Goal: Task Accomplishment & Management: Complete application form

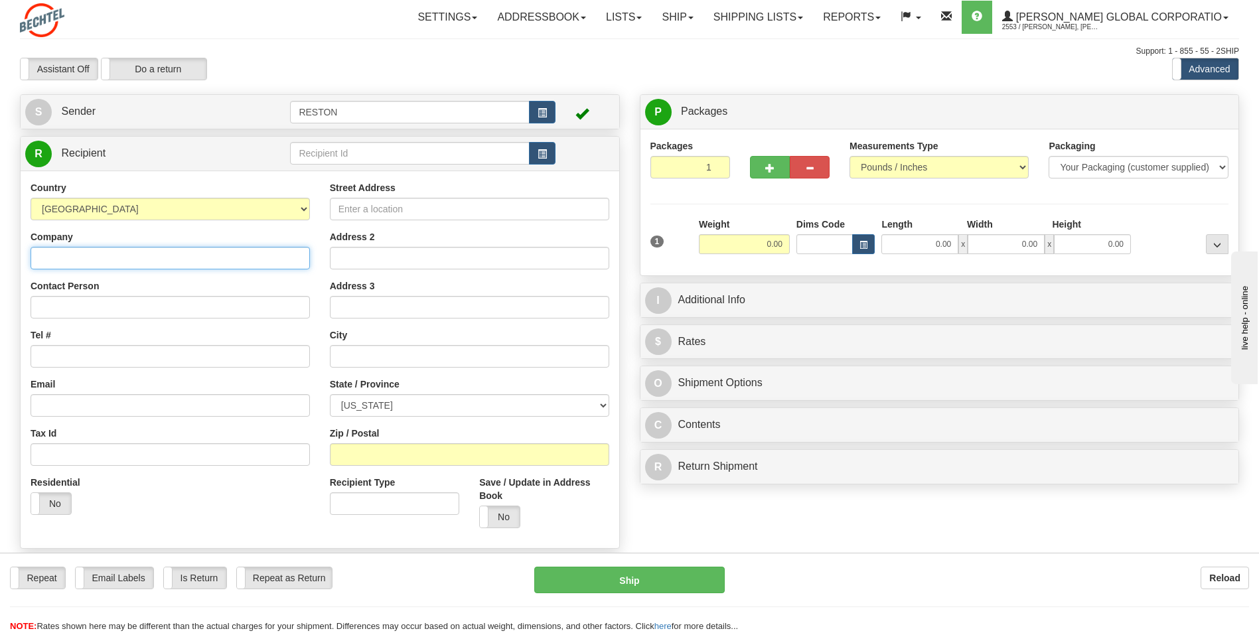
click at [192, 256] on input "Company" at bounding box center [170, 258] width 279 height 23
click at [380, 205] on input "Street Address" at bounding box center [469, 209] width 279 height 23
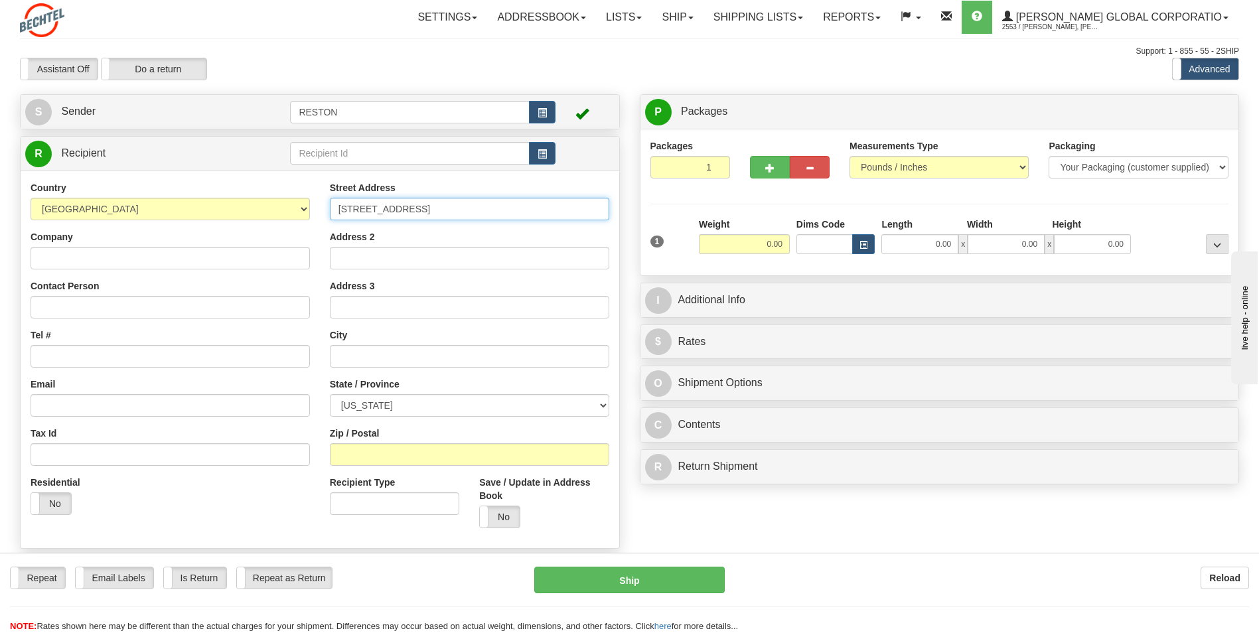
type input "[STREET_ADDRESS]"
click at [236, 309] on input "Contact Person" at bounding box center [170, 307] width 279 height 23
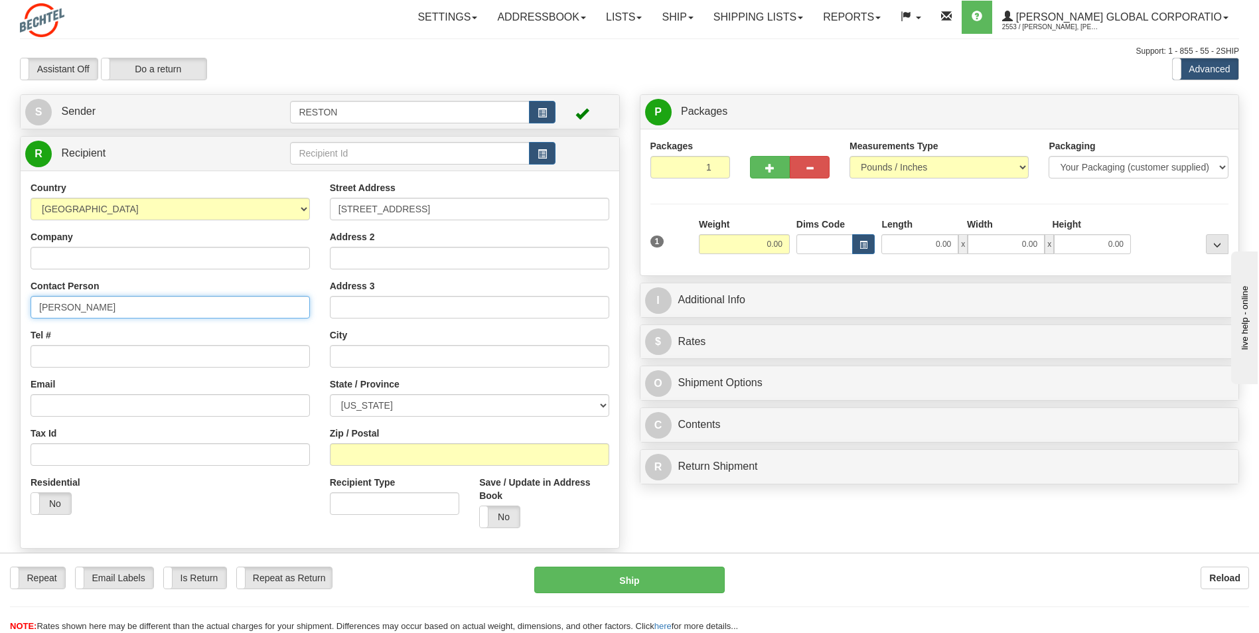
type input "[PERSON_NAME]"
click at [250, 510] on div "Residential Yes No" at bounding box center [170, 500] width 299 height 49
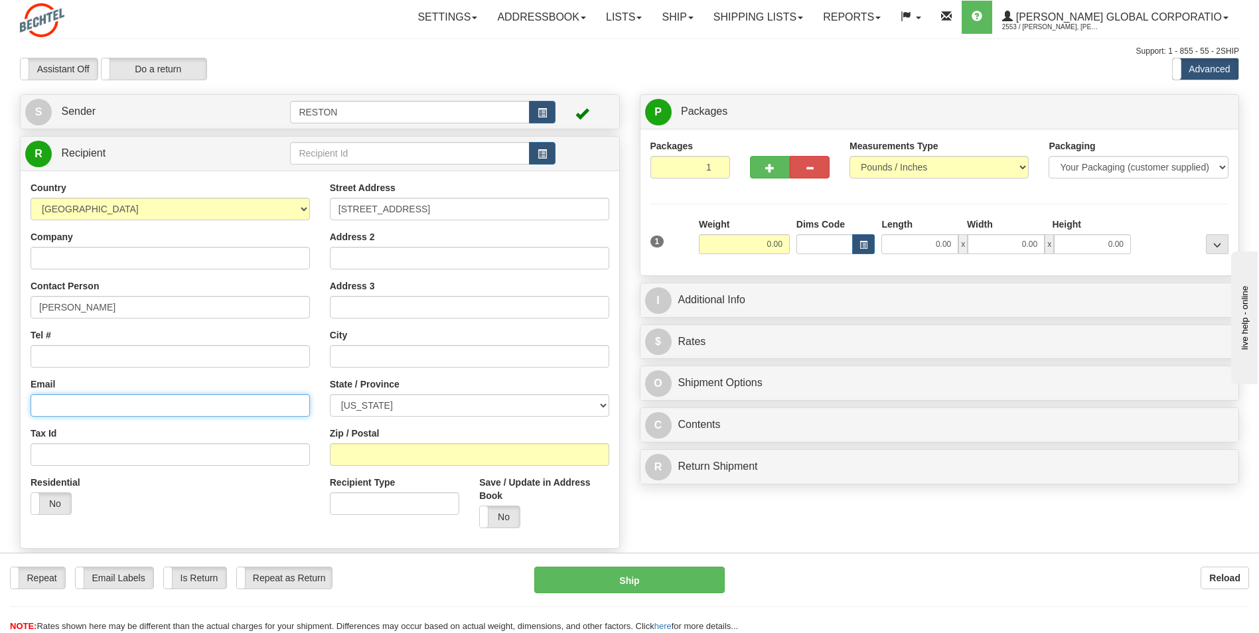
click at [210, 409] on input "Email" at bounding box center [170, 405] width 279 height 23
paste input "mailto:[EMAIL_ADDRESS][PERSON_NAME][DOMAIN_NAME]"
type input "[EMAIL_ADDRESS][PERSON_NAME][DOMAIN_NAME]"
click at [307, 381] on div "Email [EMAIL_ADDRESS][PERSON_NAME][DOMAIN_NAME]" at bounding box center [170, 397] width 279 height 39
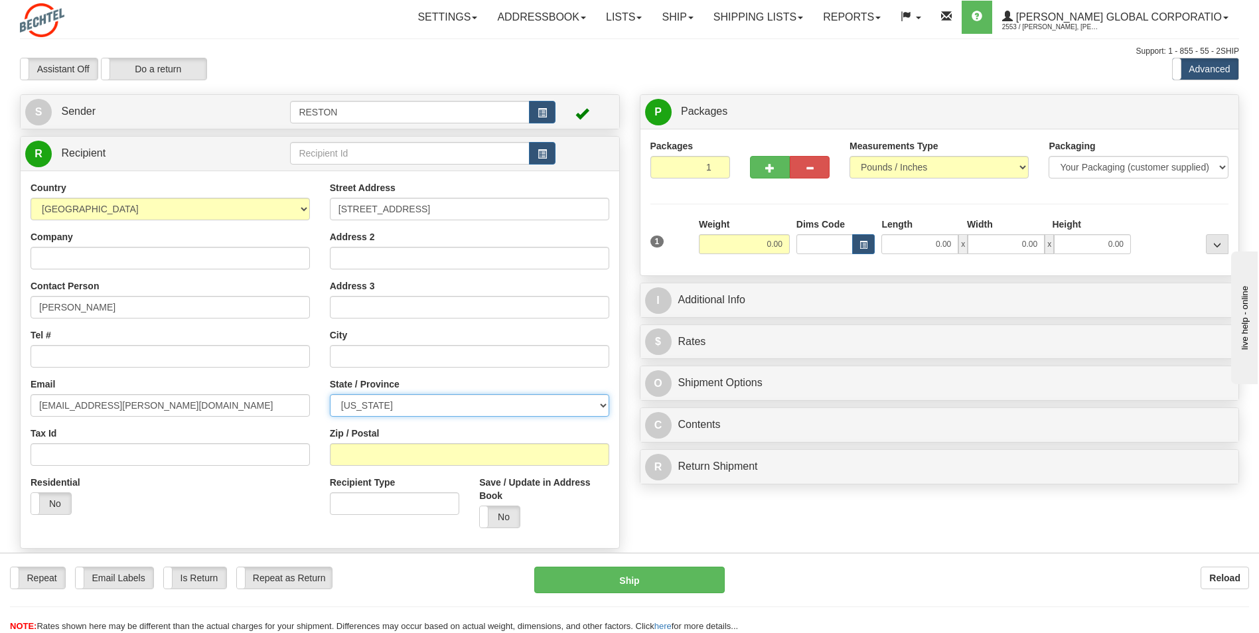
click at [596, 406] on select "[US_STATE] [US_STATE] [US_STATE] [US_STATE] Armed Forces America Armed Forces E…" at bounding box center [469, 405] width 279 height 23
select select "TN"
click at [330, 394] on select "[US_STATE] [US_STATE] [US_STATE] [US_STATE] Armed Forces America Armed Forces E…" at bounding box center [469, 405] width 279 height 23
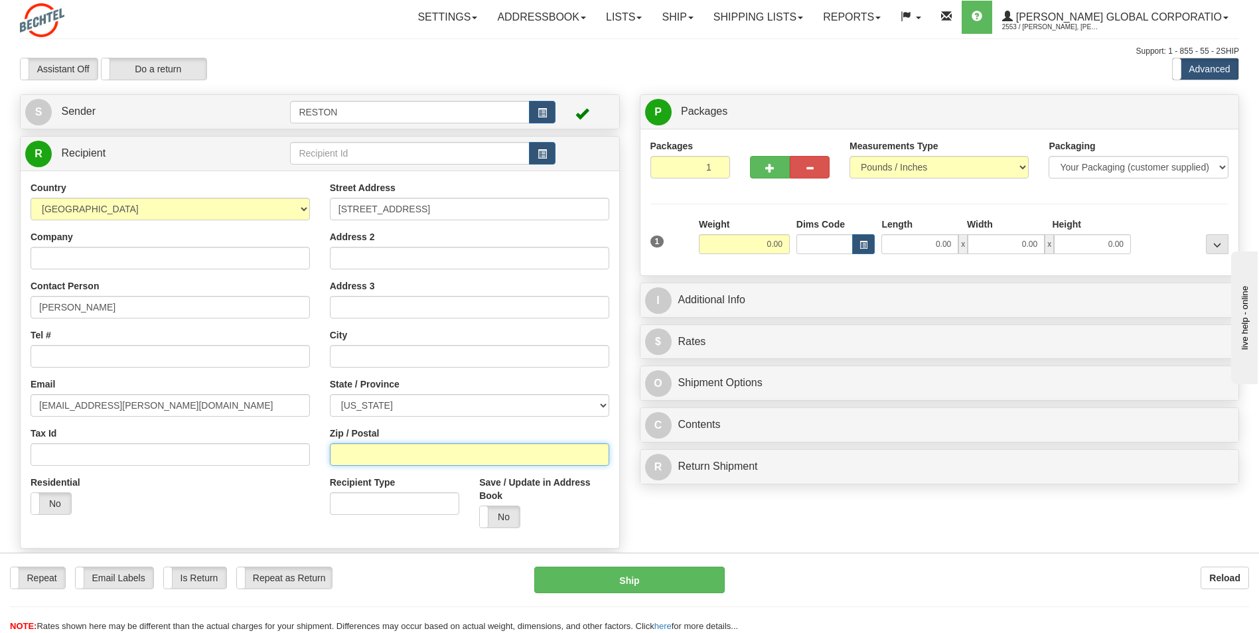
click at [372, 453] on input "Zip / Postal" at bounding box center [469, 454] width 279 height 23
type input "37931"
click at [229, 505] on div "Residential Yes No" at bounding box center [170, 500] width 299 height 49
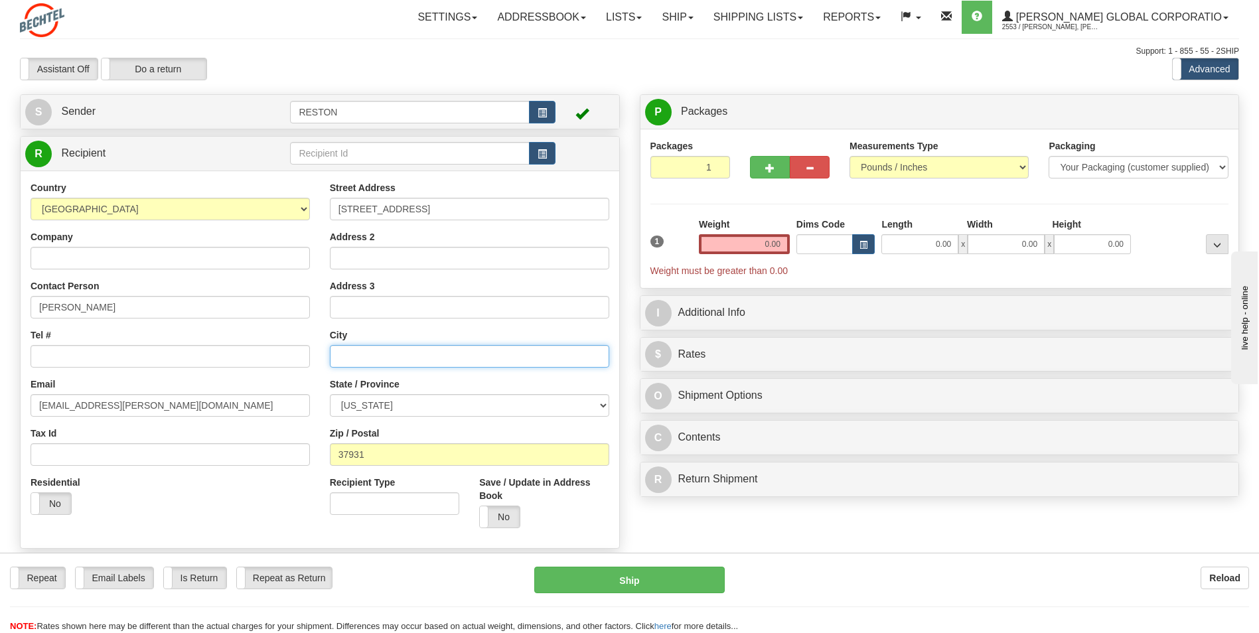
click at [348, 355] on input "text" at bounding box center [469, 356] width 279 height 23
type input "[GEOGRAPHIC_DATA]"
click at [407, 541] on div "Country [GEOGRAPHIC_DATA] [GEOGRAPHIC_DATA] [GEOGRAPHIC_DATA] [GEOGRAPHIC_DATA]…" at bounding box center [320, 360] width 599 height 378
click at [63, 504] on label "No" at bounding box center [51, 503] width 40 height 21
click at [253, 501] on div "Residential Yes No" at bounding box center [170, 500] width 299 height 49
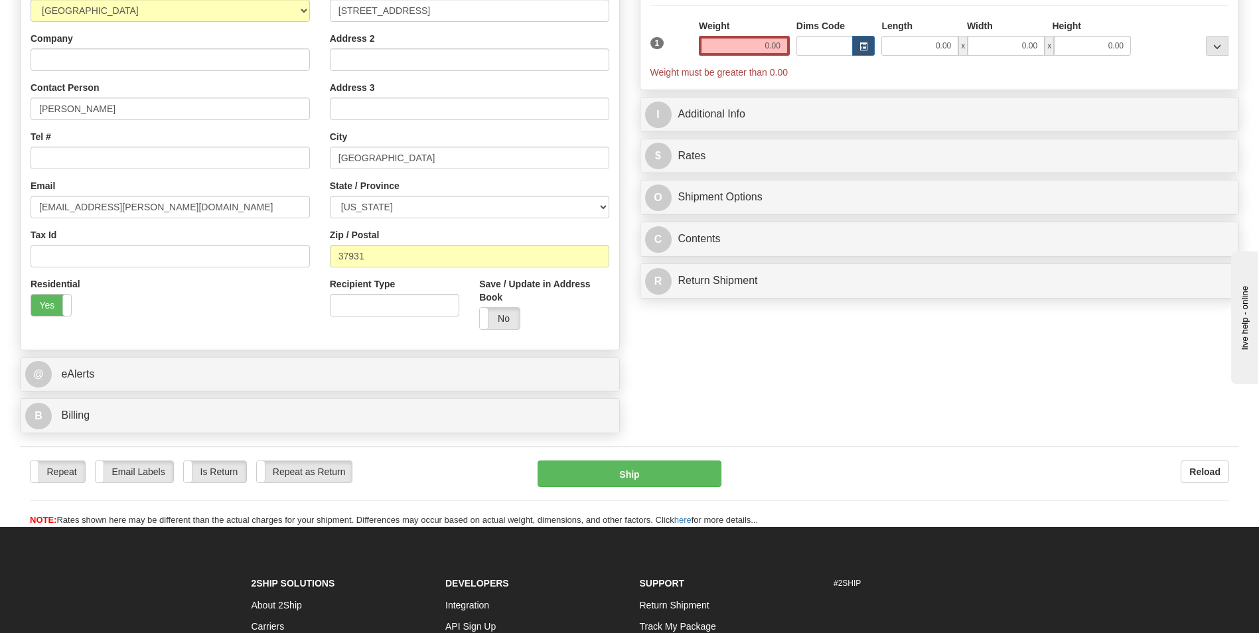
scroll to position [199, 0]
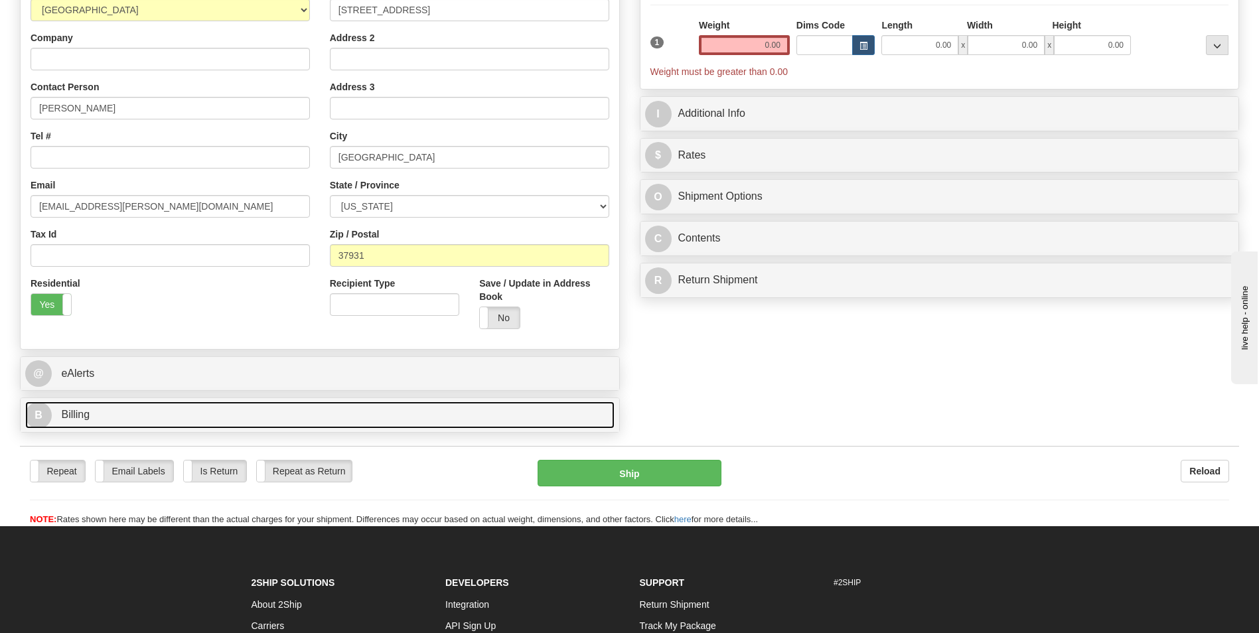
click at [259, 416] on link "B Billing" at bounding box center [319, 414] width 589 height 27
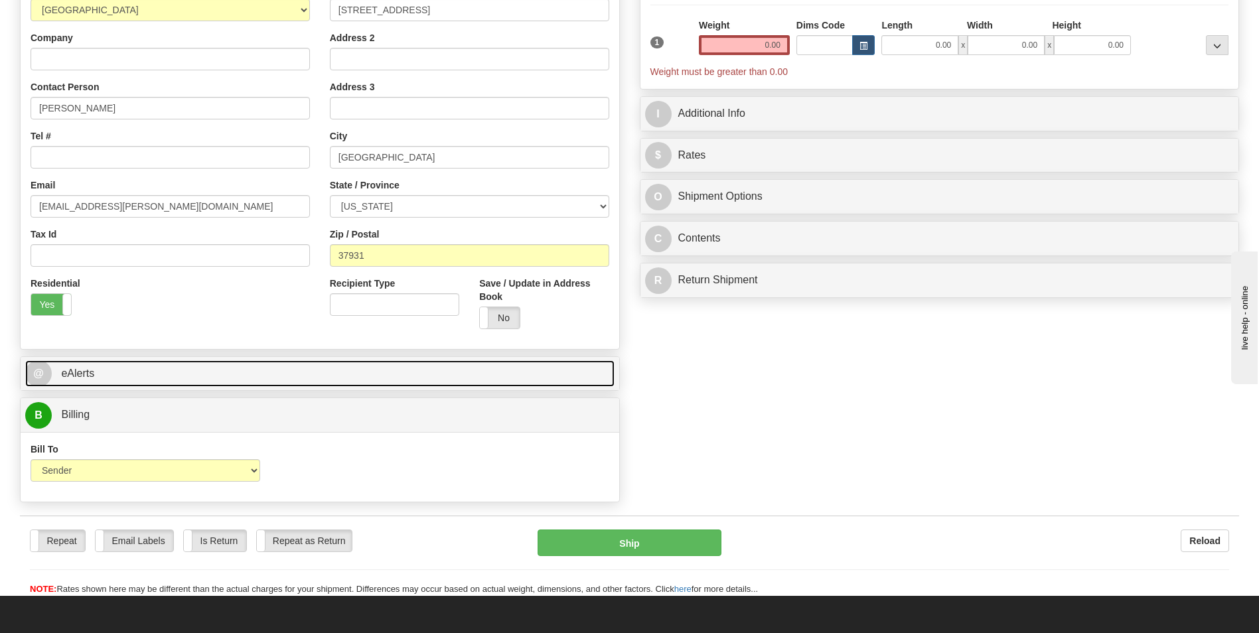
click at [273, 370] on link "@ eAlerts" at bounding box center [319, 373] width 589 height 27
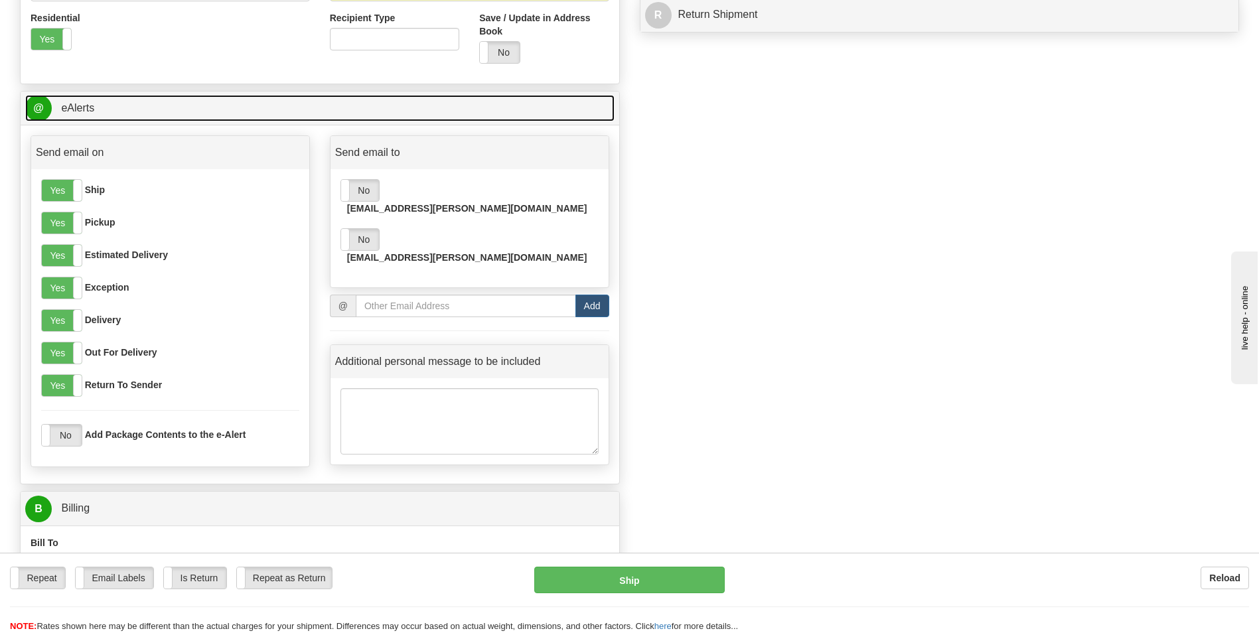
scroll to position [398, 0]
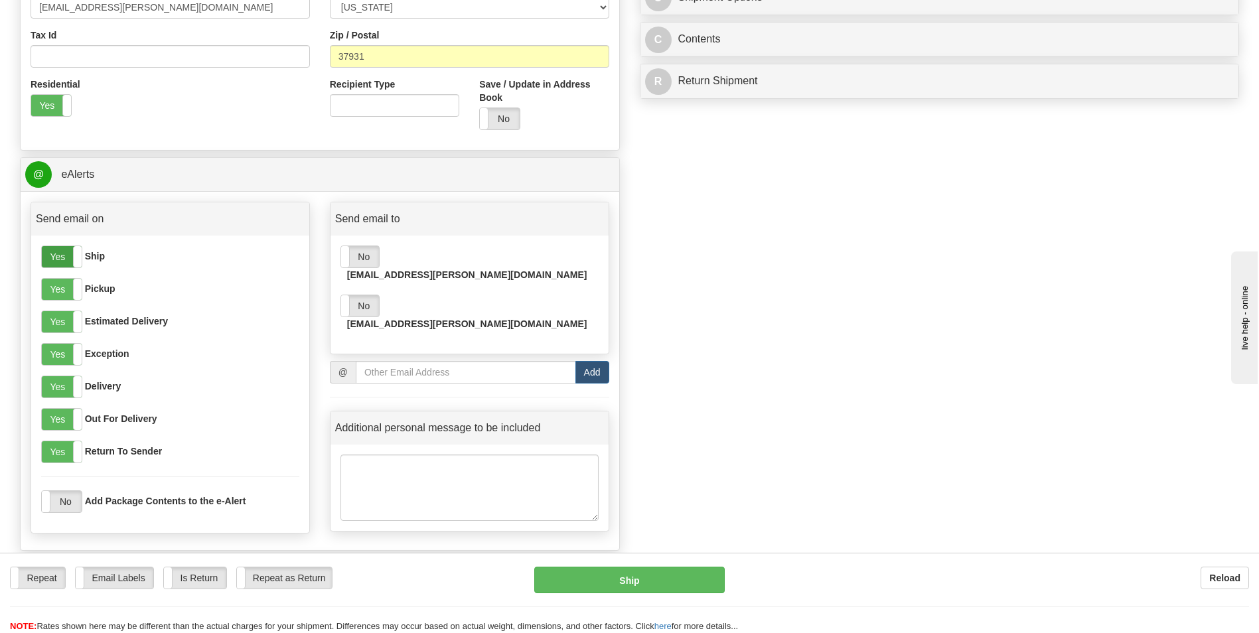
click at [54, 261] on label "Yes" at bounding box center [62, 256] width 40 height 21
click at [58, 295] on label "Yes" at bounding box center [62, 289] width 40 height 21
click at [53, 333] on div "Yes No Ship Yes No Pickup Yes No Estimated Delivery Yes No Exception Yes No Del…" at bounding box center [170, 384] width 278 height 297
click at [55, 328] on label "Yes" at bounding box center [62, 321] width 40 height 21
click at [56, 354] on label "Yes" at bounding box center [62, 354] width 40 height 21
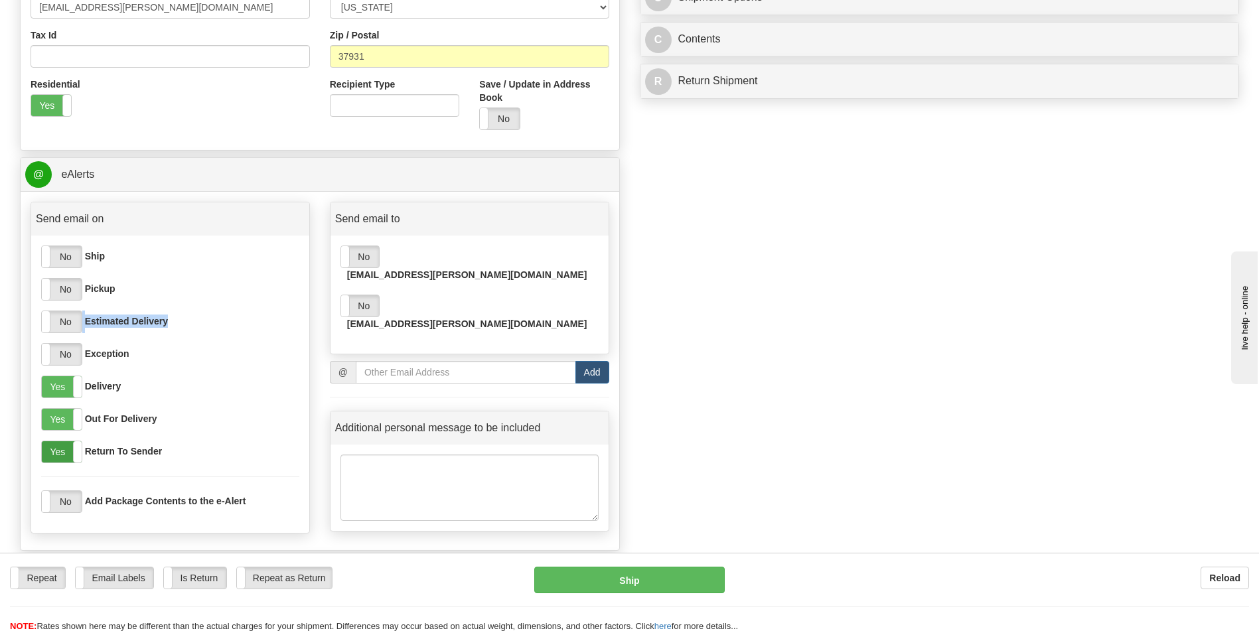
click at [56, 452] on label "Yes" at bounding box center [62, 451] width 40 height 21
click at [62, 417] on label "Yes" at bounding box center [62, 419] width 40 height 21
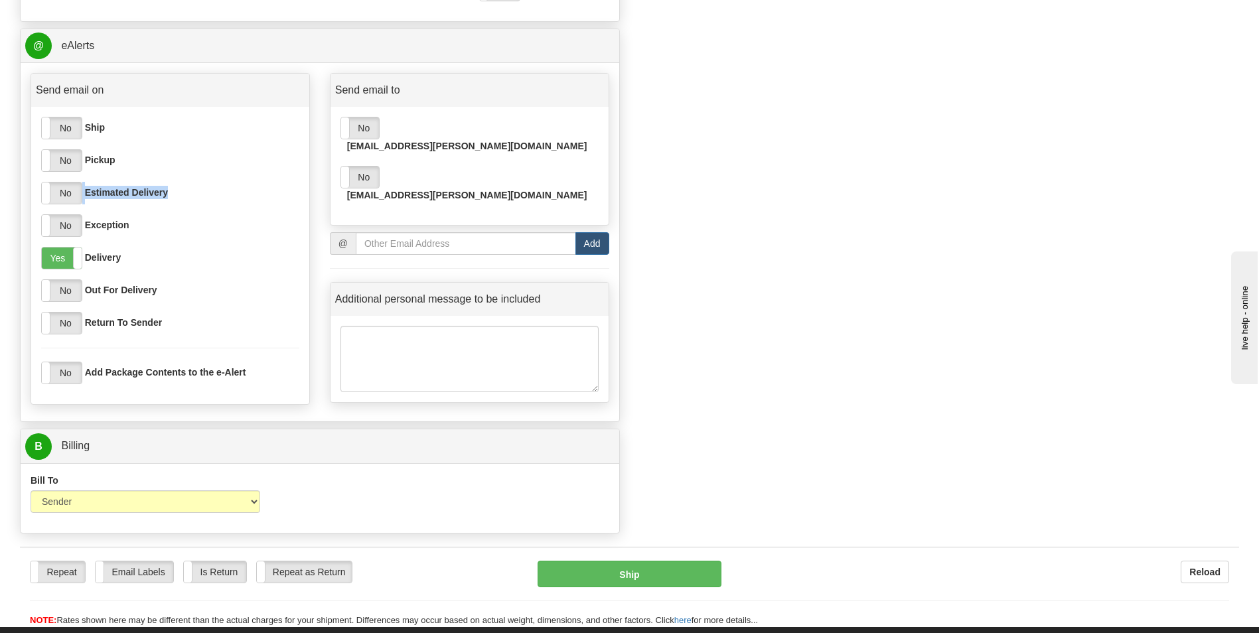
scroll to position [531, 0]
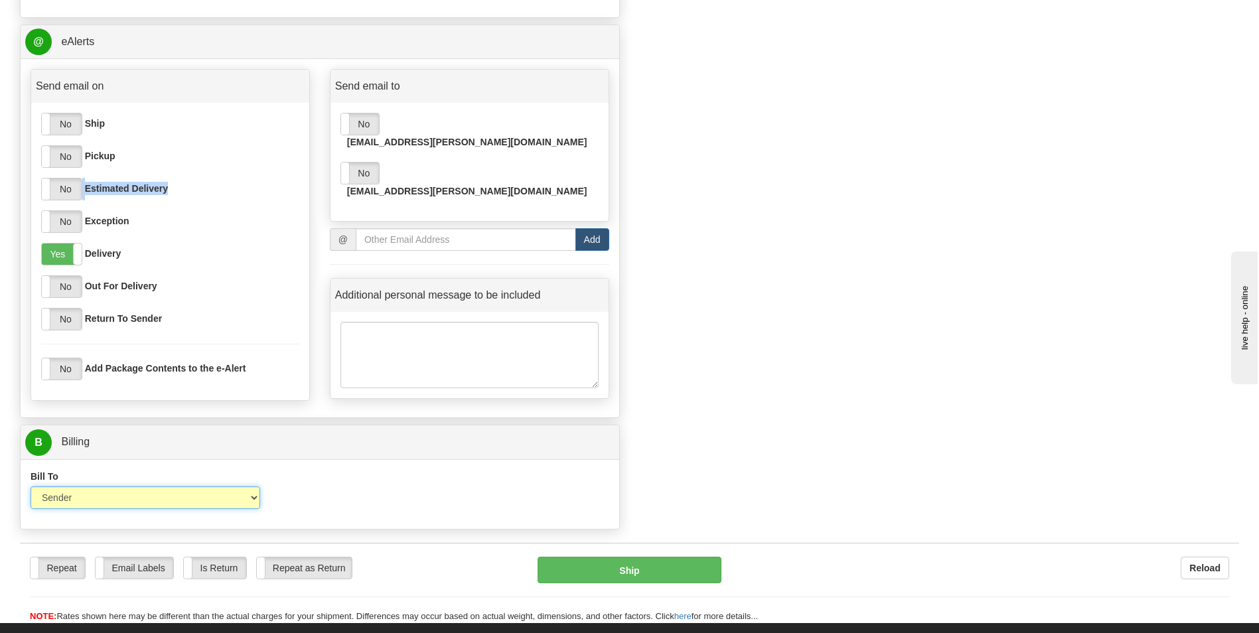
click at [251, 496] on select "Sender Recipient Third Party Collect" at bounding box center [146, 497] width 230 height 23
click at [31, 486] on select "Sender Recipient Third Party Collect" at bounding box center [146, 497] width 230 height 23
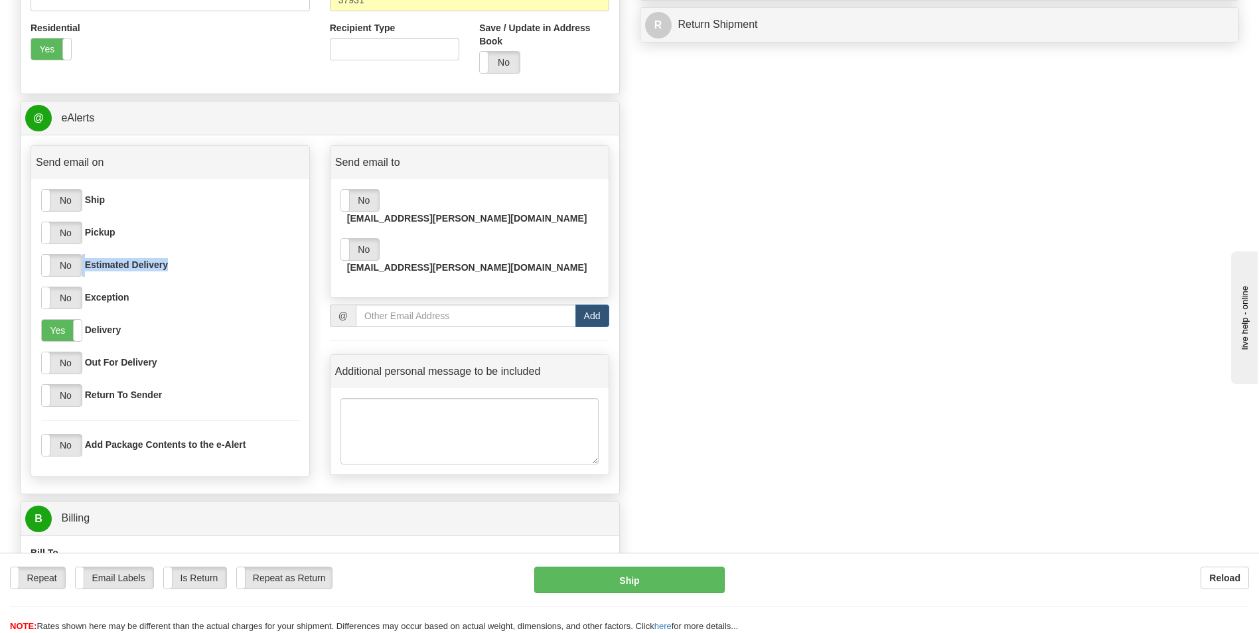
scroll to position [265, 0]
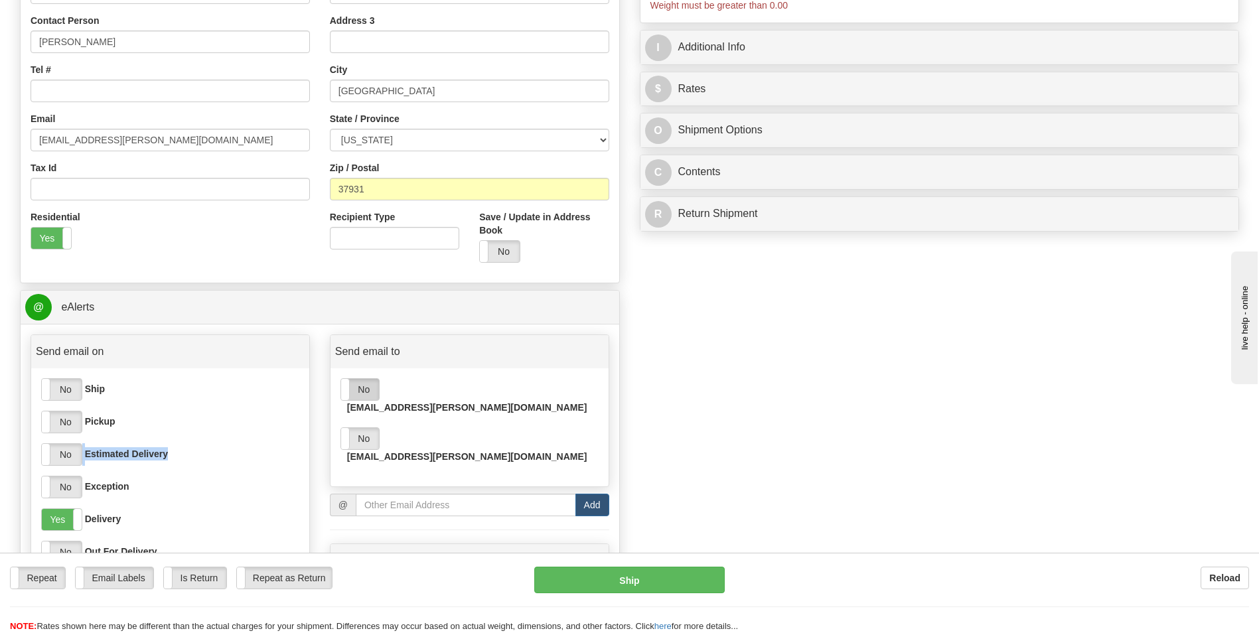
click at [377, 393] on label "No" at bounding box center [360, 389] width 38 height 21
click at [368, 433] on label "No" at bounding box center [360, 438] width 38 height 21
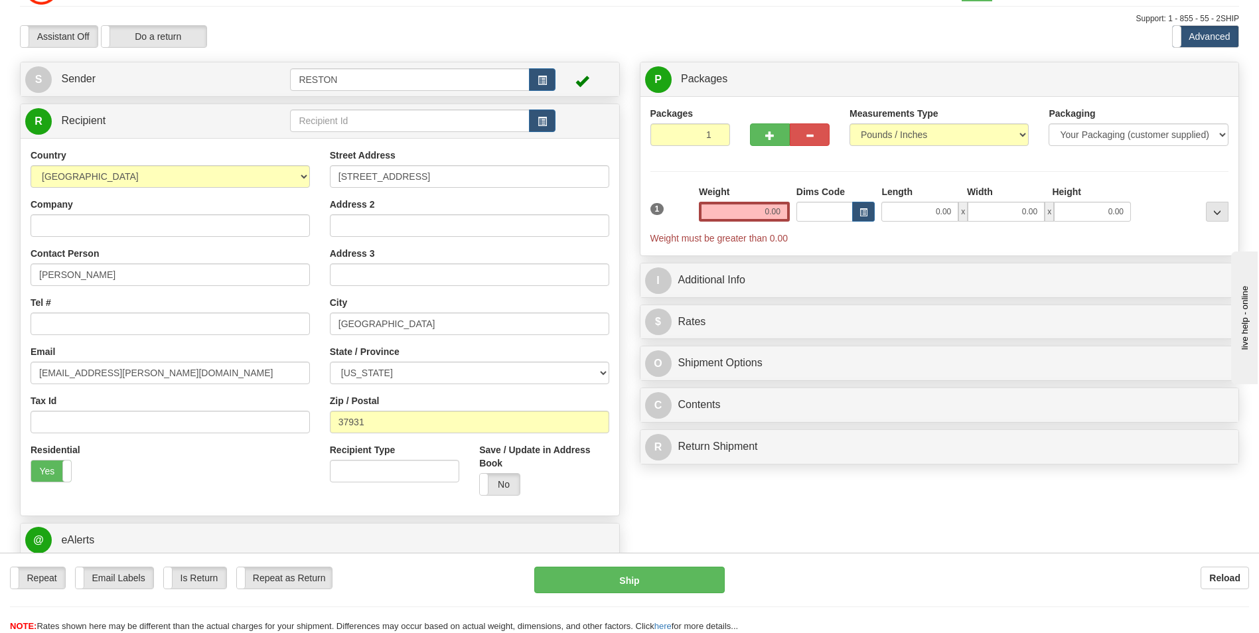
scroll to position [0, 0]
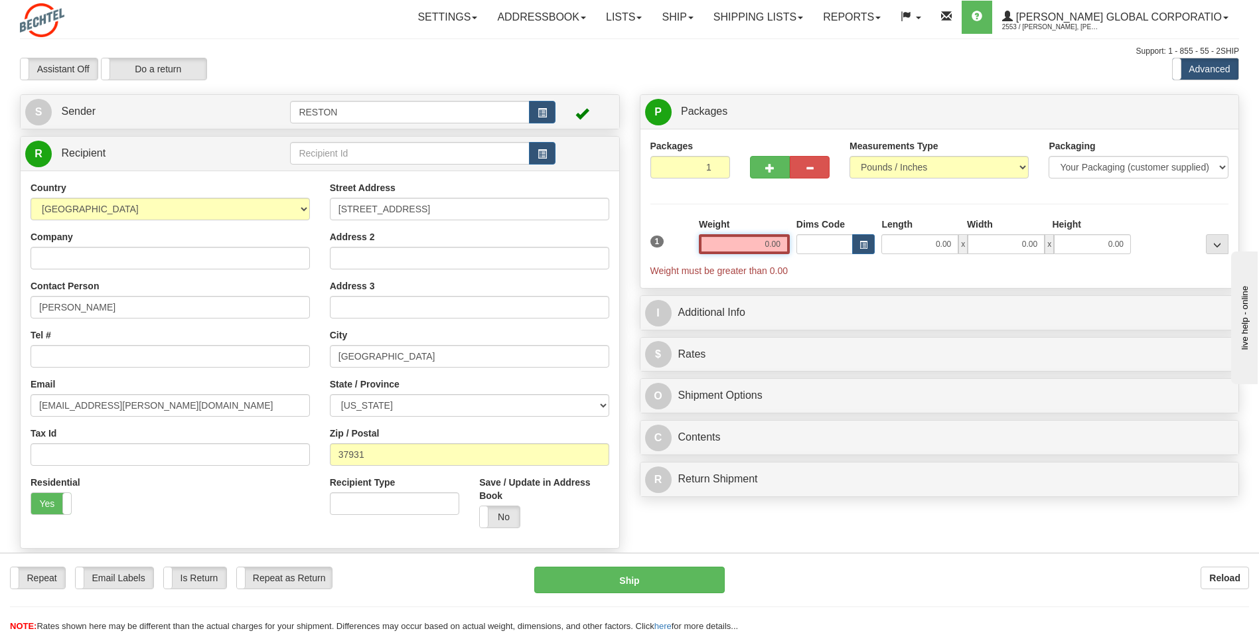
click at [764, 244] on input "0.00" at bounding box center [744, 244] width 91 height 20
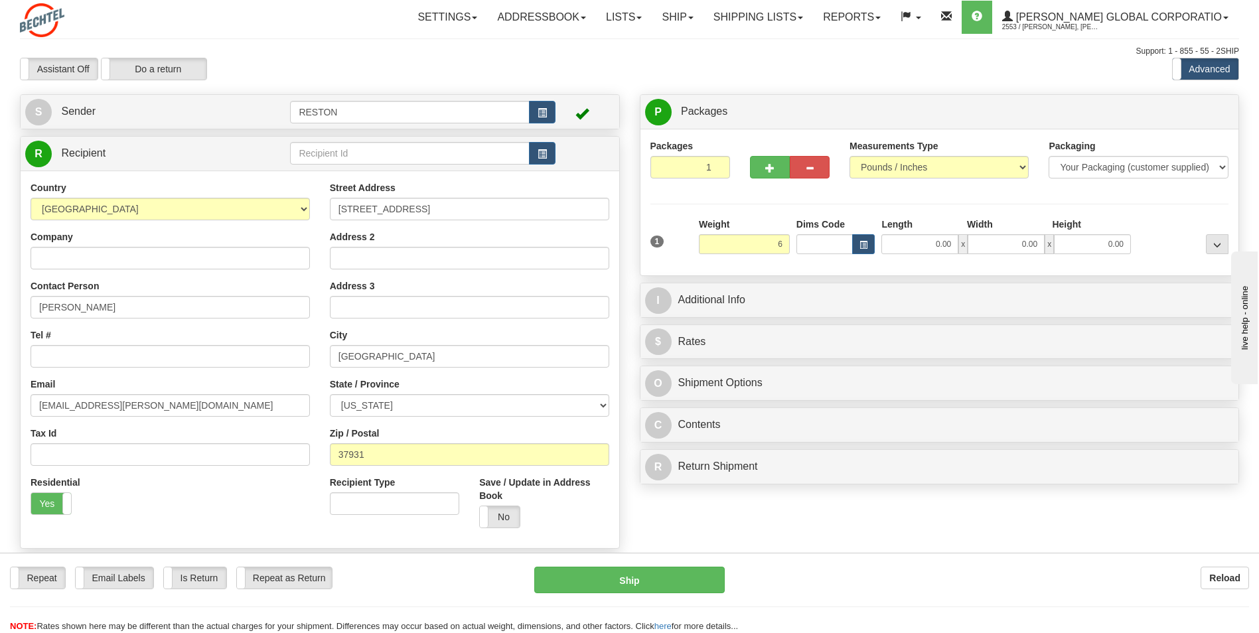
type input "6.00"
click at [1102, 206] on div "Packages 1 1 Measurements Type" at bounding box center [939, 202] width 579 height 126
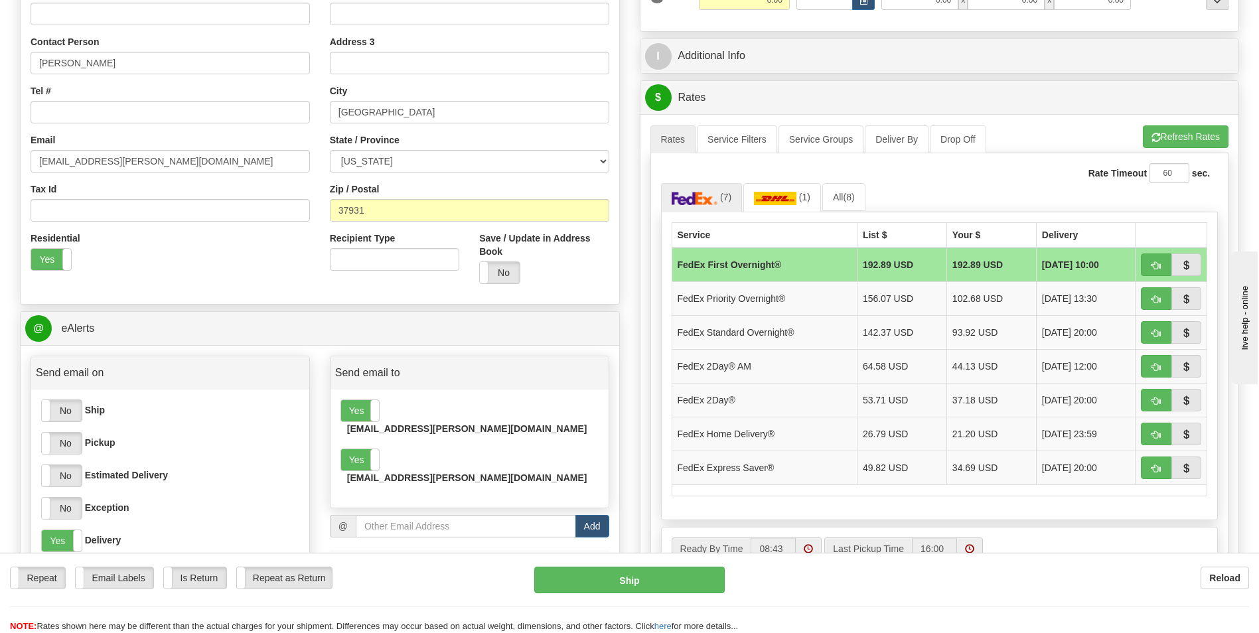
scroll to position [265, 0]
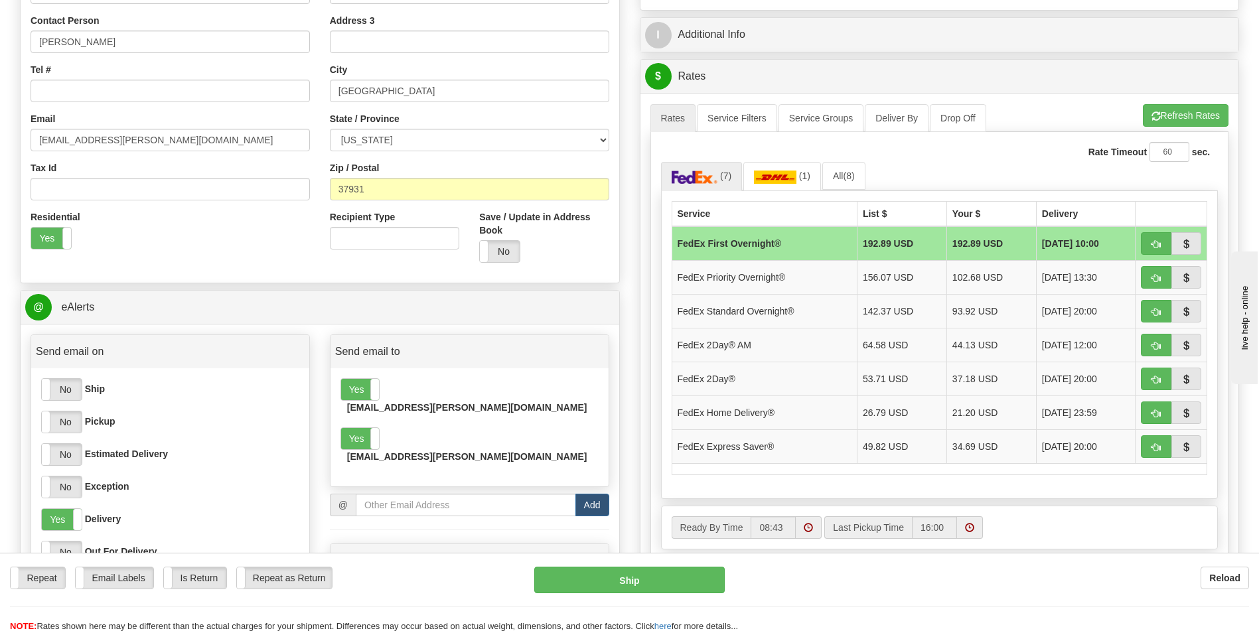
click at [993, 582] on div "Reload" at bounding box center [997, 578] width 504 height 23
click at [821, 341] on td "FedEx 2Day® AM" at bounding box center [764, 345] width 185 height 34
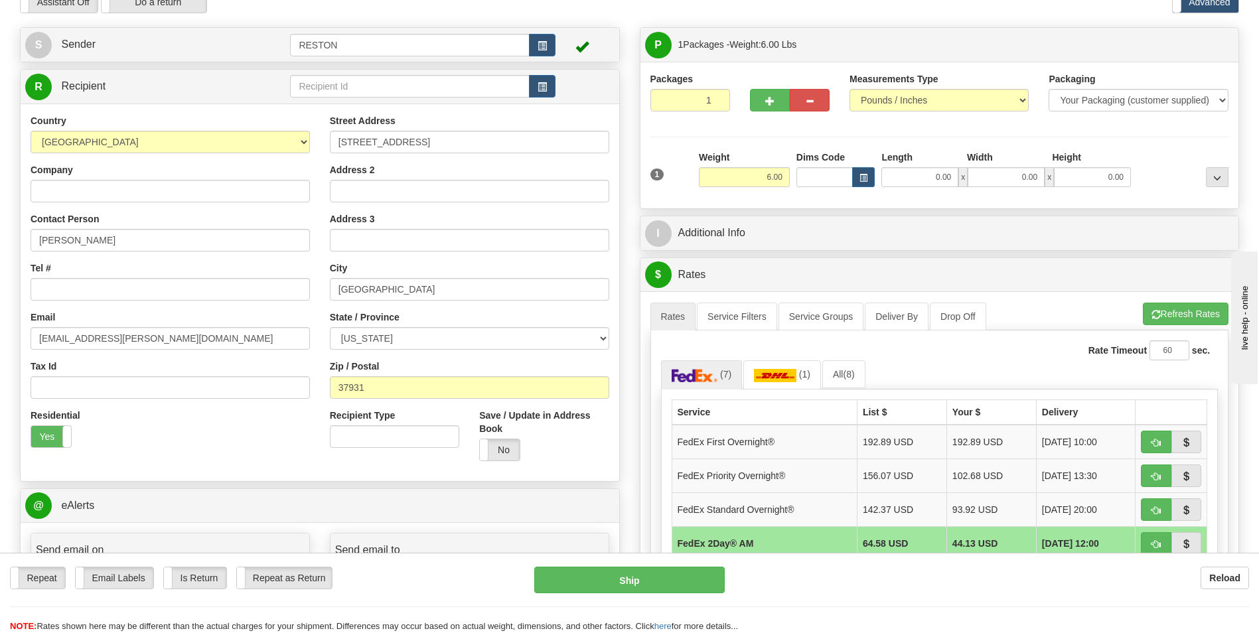
scroll to position [66, 0]
click at [685, 584] on button "Ship" at bounding box center [629, 580] width 190 height 27
type input "49"
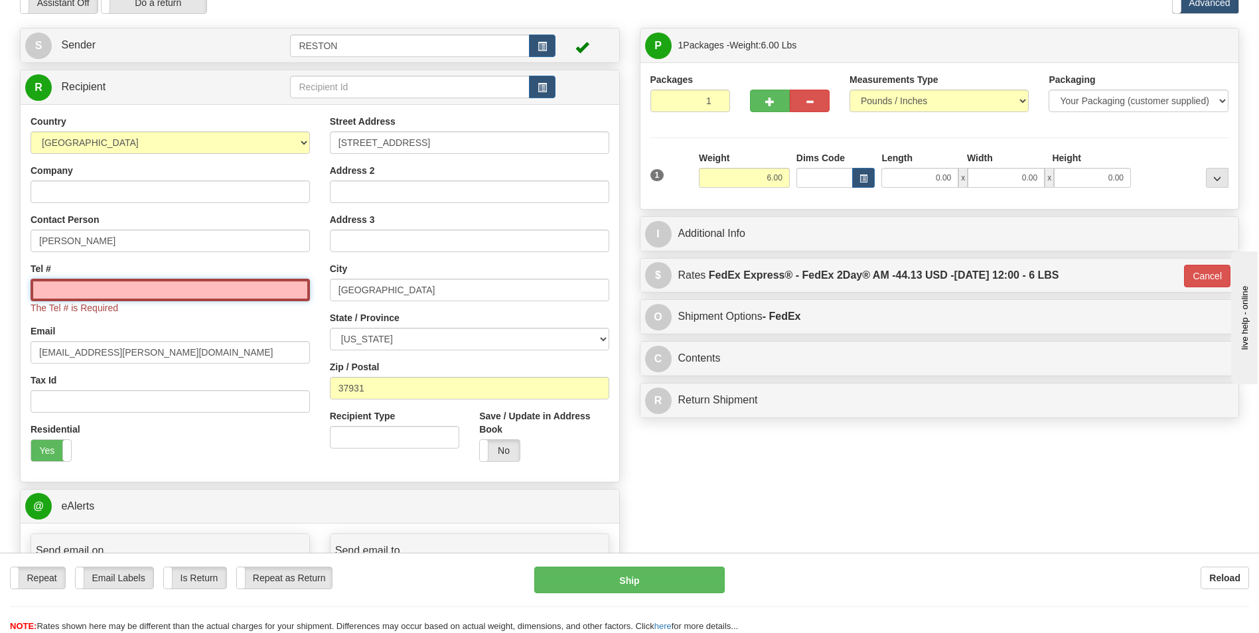
click at [137, 290] on input "Tel #" at bounding box center [170, 290] width 279 height 23
paste input "865.910.3625"
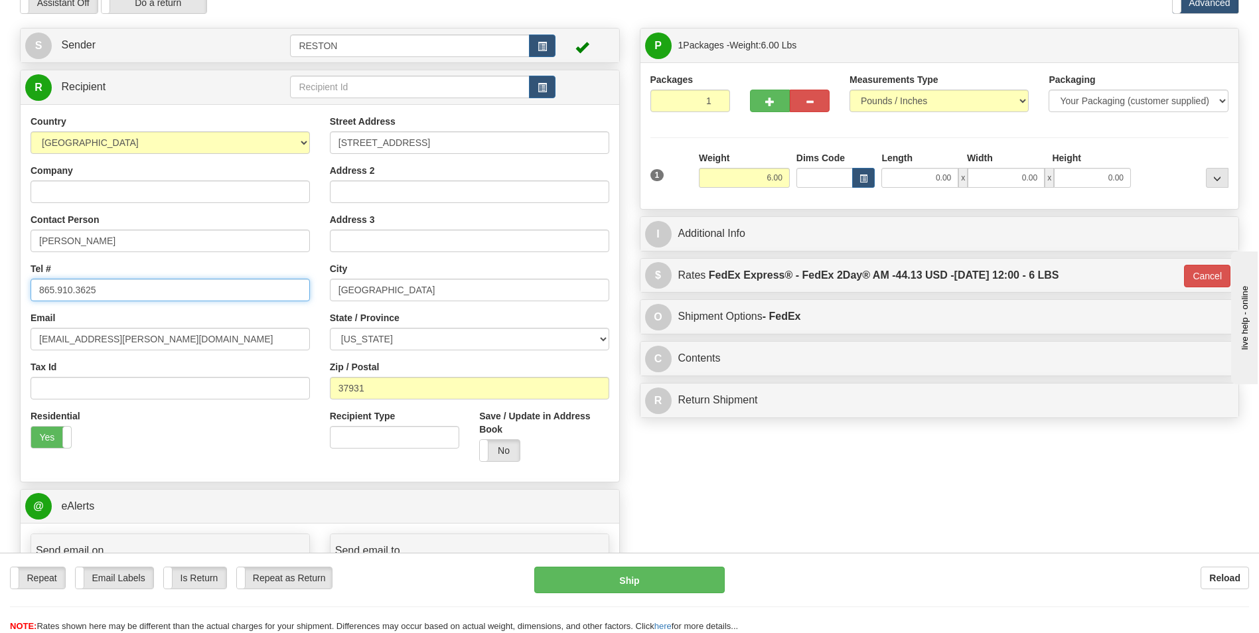
click at [60, 288] on input "865.910.3625" at bounding box center [170, 290] width 279 height 23
type input "8659103625"
click at [212, 439] on div "Residential Yes No" at bounding box center [170, 433] width 299 height 49
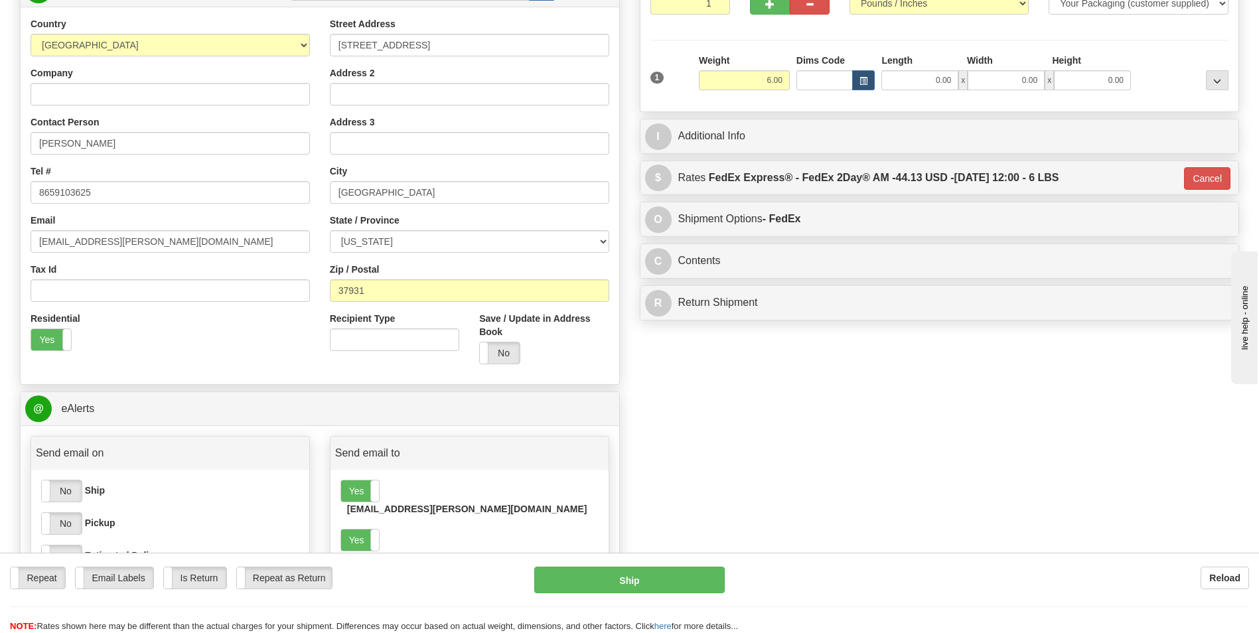
scroll to position [332, 0]
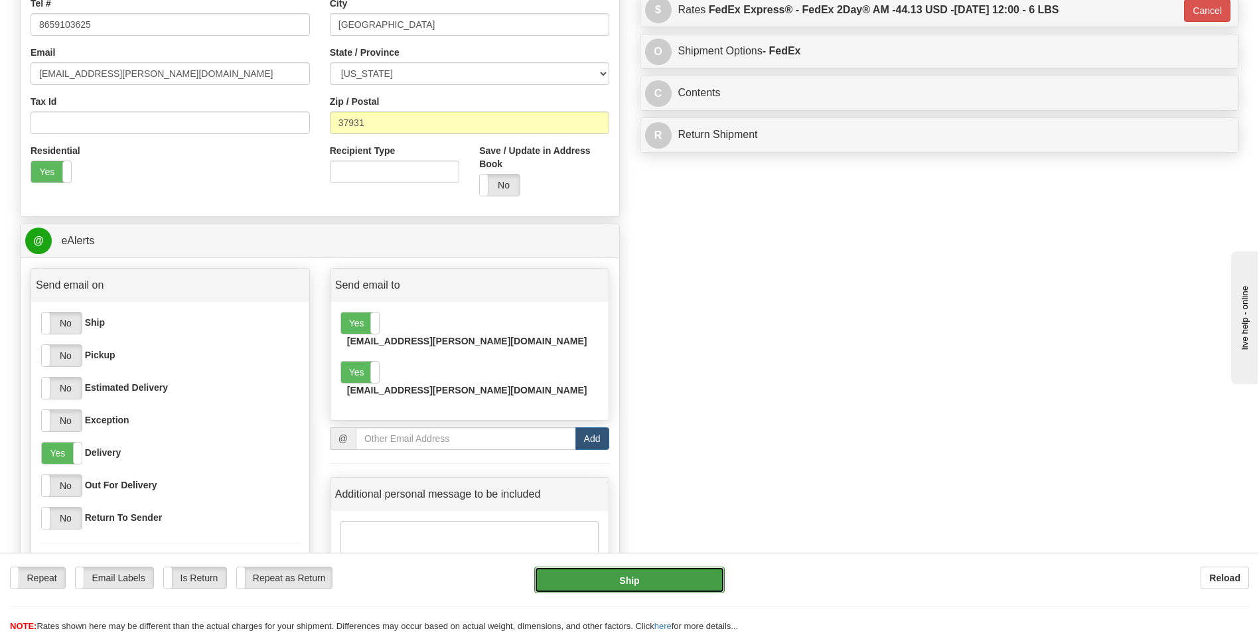
click at [618, 585] on button "Ship" at bounding box center [629, 580] width 190 height 27
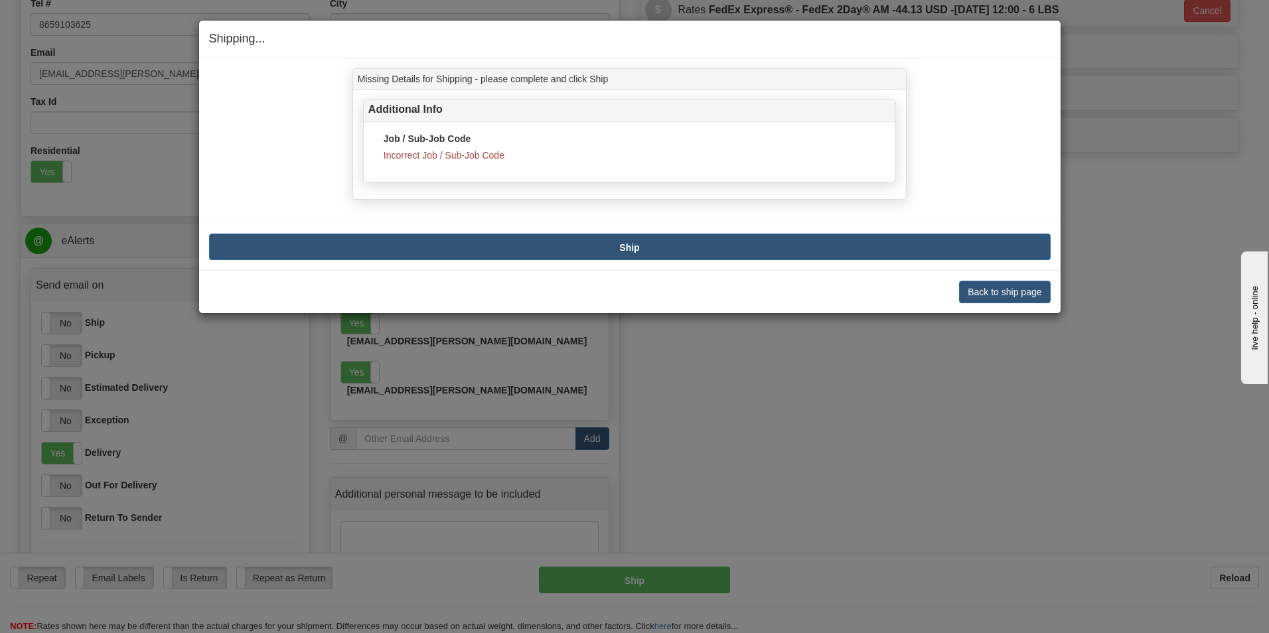
click at [485, 149] on div "Job / Sub-Job Code Incorrect Job / Sub-Job Code" at bounding box center [630, 147] width 492 height 30
click at [484, 149] on div "Job / Sub-Job Code Incorrect Job / Sub-Job Code" at bounding box center [630, 147] width 492 height 30
click at [989, 289] on button "Back to ship page" at bounding box center [1004, 292] width 91 height 23
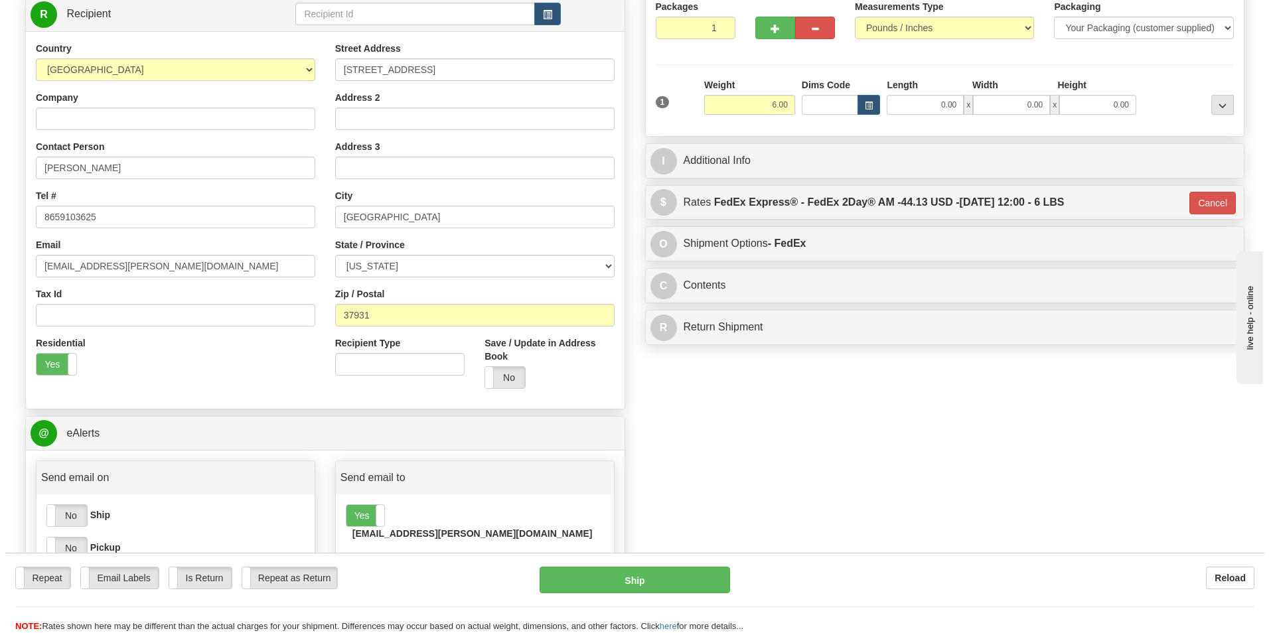
scroll to position [133, 0]
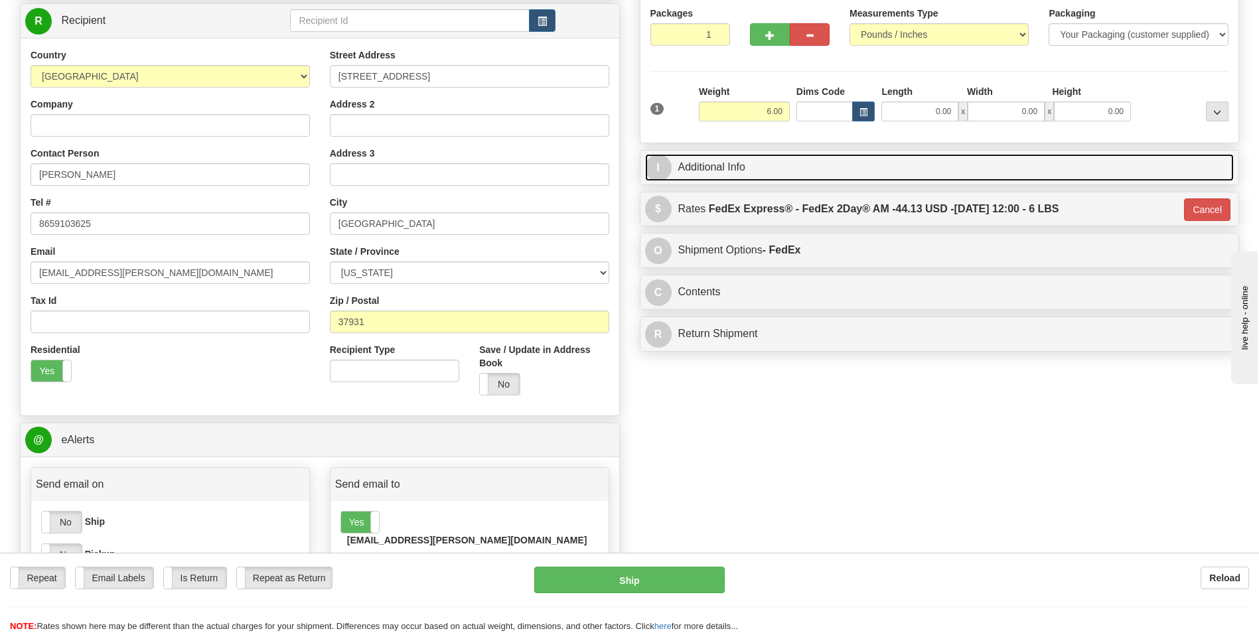
click at [757, 159] on link "I Additional Info" at bounding box center [939, 167] width 589 height 27
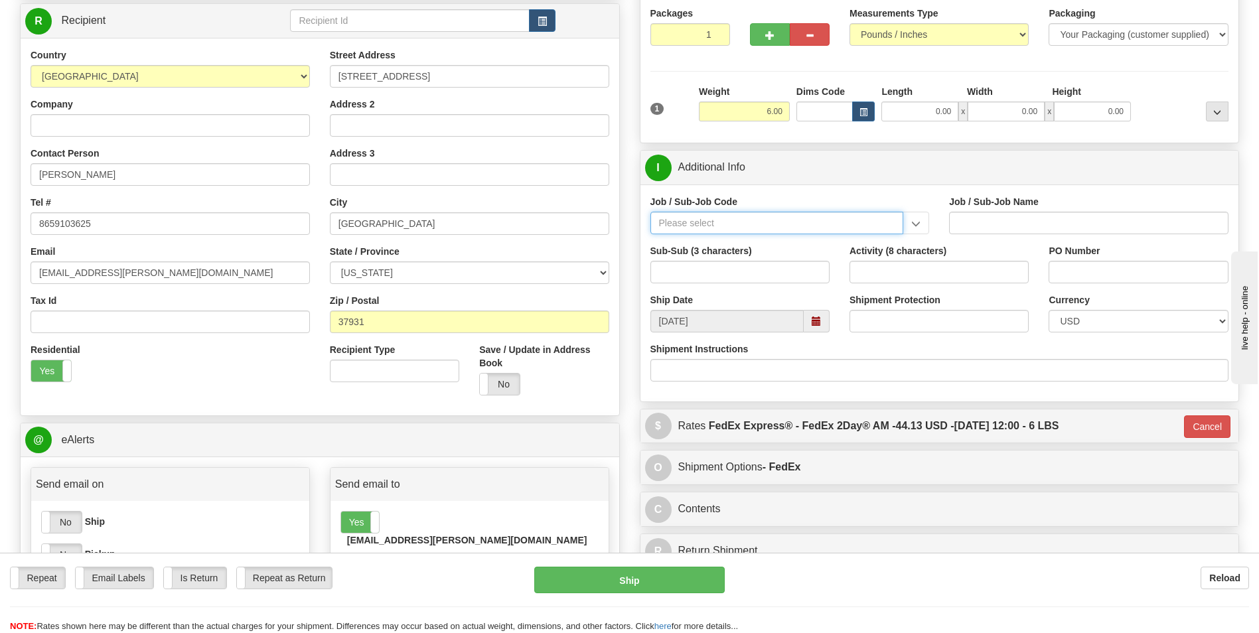
click at [829, 226] on input "Job / Sub-Job Code" at bounding box center [776, 223] width 253 height 23
click at [816, 226] on input "Job / Sub-Job Code" at bounding box center [776, 223] width 253 height 23
click at [758, 223] on input "Job / Sub-Job Code" at bounding box center [776, 223] width 253 height 23
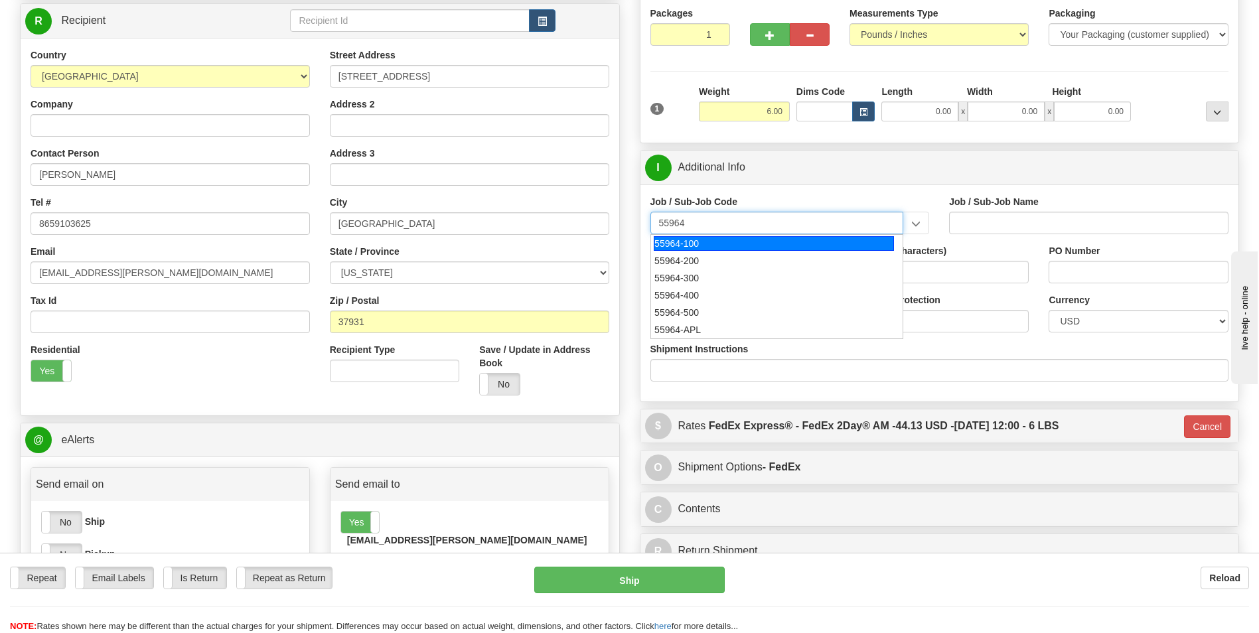
click at [715, 243] on div "55964-100" at bounding box center [774, 243] width 240 height 15
type input "55964-100"
type input "OFFICE OF DIVERSITY AND INCLUSION - LABOR"
type input "55964-100"
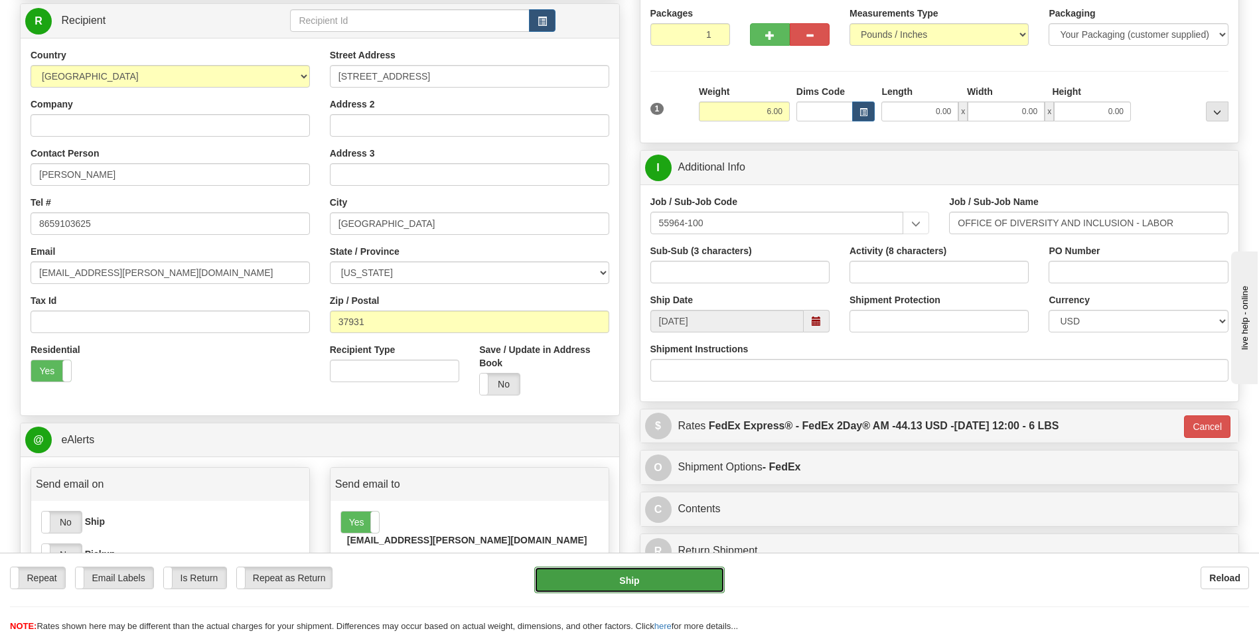
click at [585, 581] on button "Ship" at bounding box center [629, 580] width 190 height 27
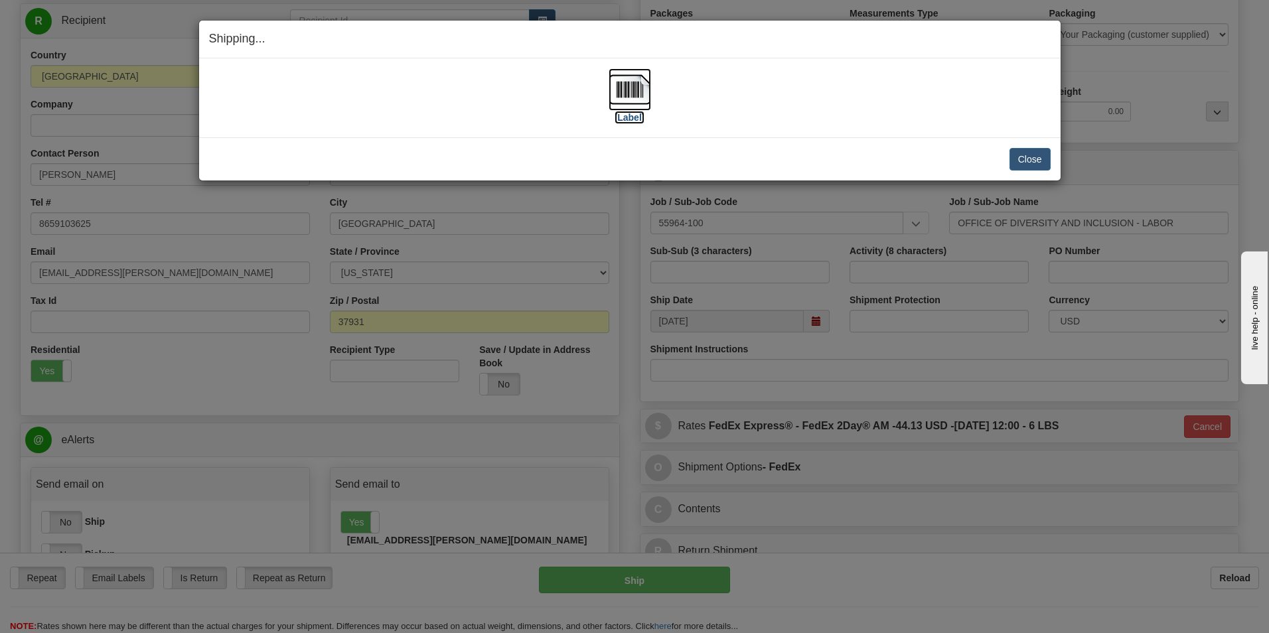
click at [632, 119] on label "[Label]" at bounding box center [629, 117] width 31 height 13
click at [1038, 156] on button "Close" at bounding box center [1029, 159] width 41 height 23
